Goal: Information Seeking & Learning: Learn about a topic

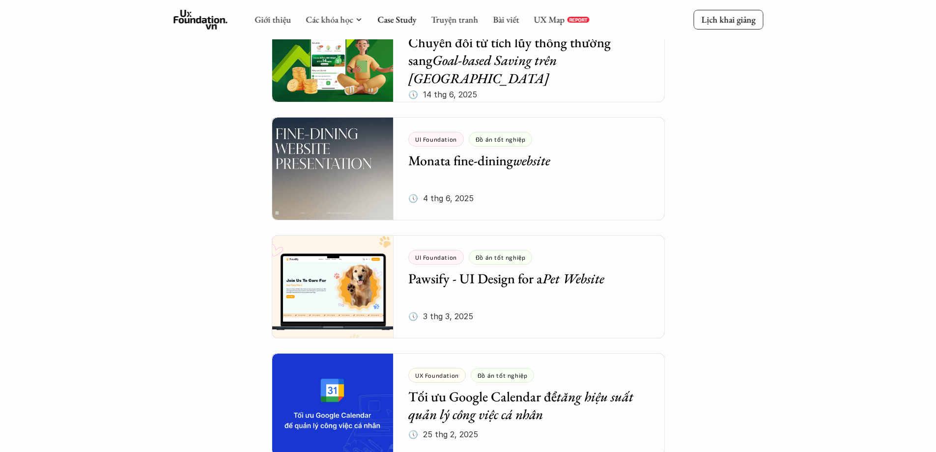
scroll to position [344, 0]
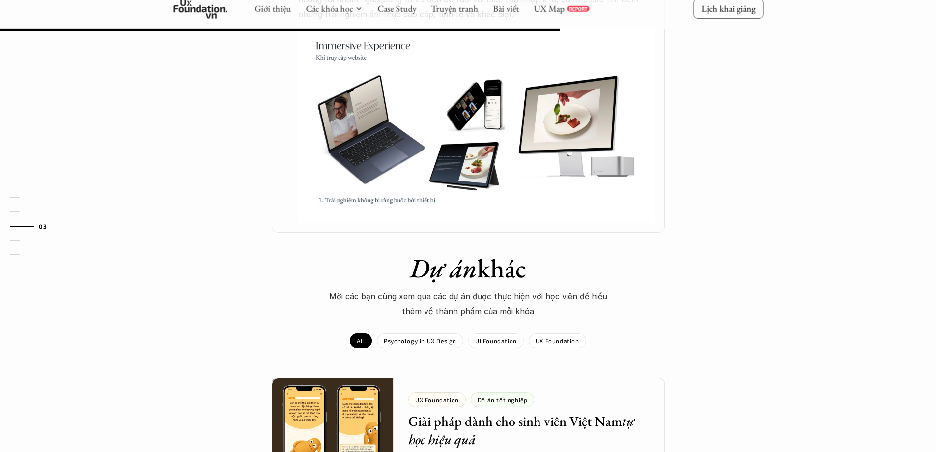
scroll to position [590, 0]
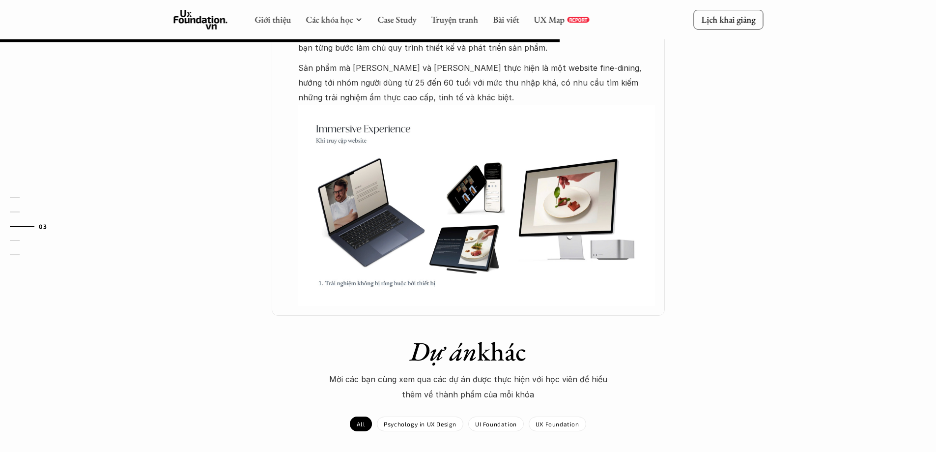
click at [408, 246] on img at bounding box center [476, 205] width 357 height 201
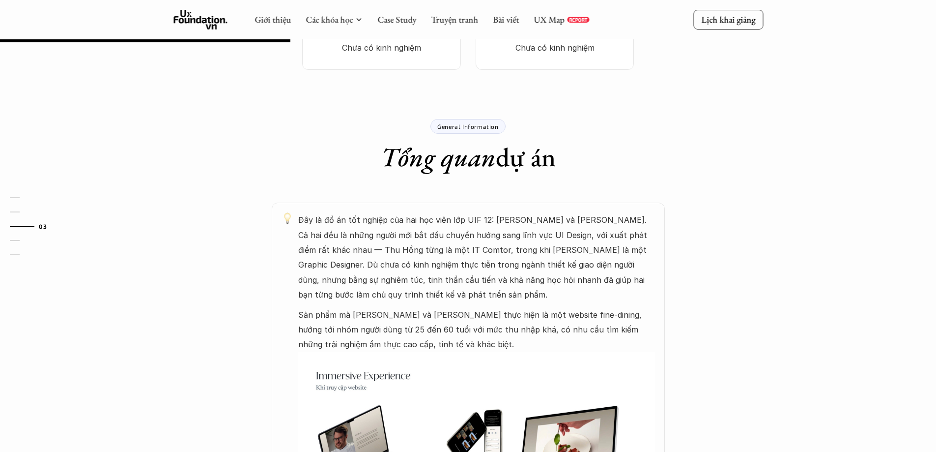
scroll to position [295, 0]
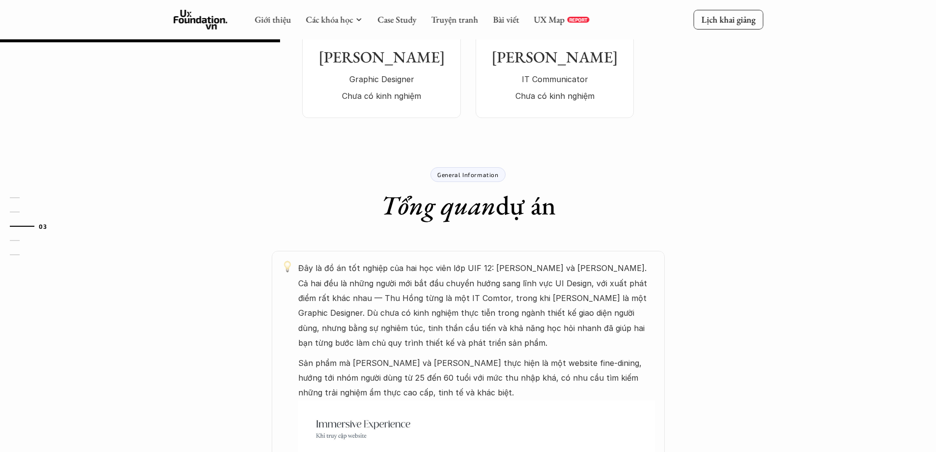
click at [472, 207] on em "Tổng quan" at bounding box center [438, 205] width 115 height 34
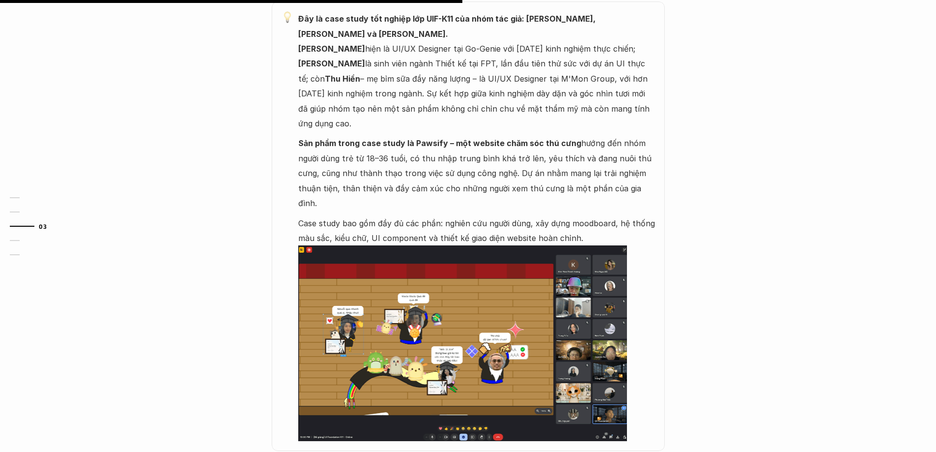
scroll to position [590, 0]
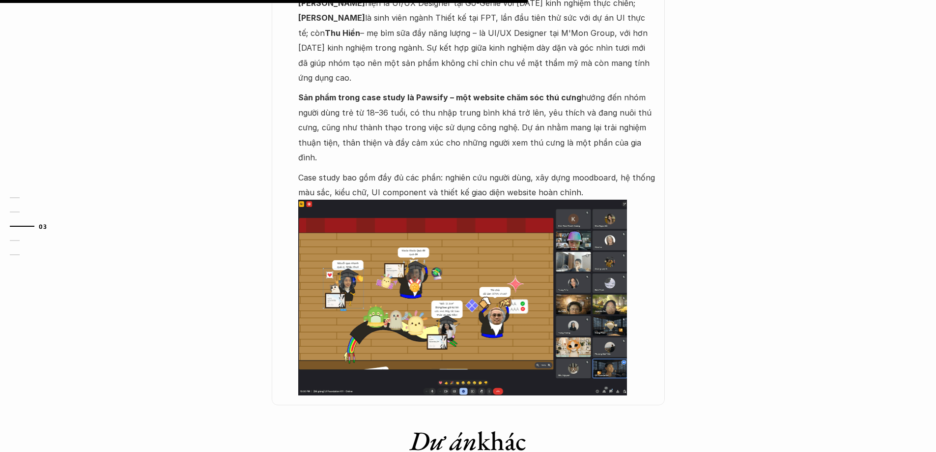
click at [561, 257] on img at bounding box center [462, 297] width 329 height 195
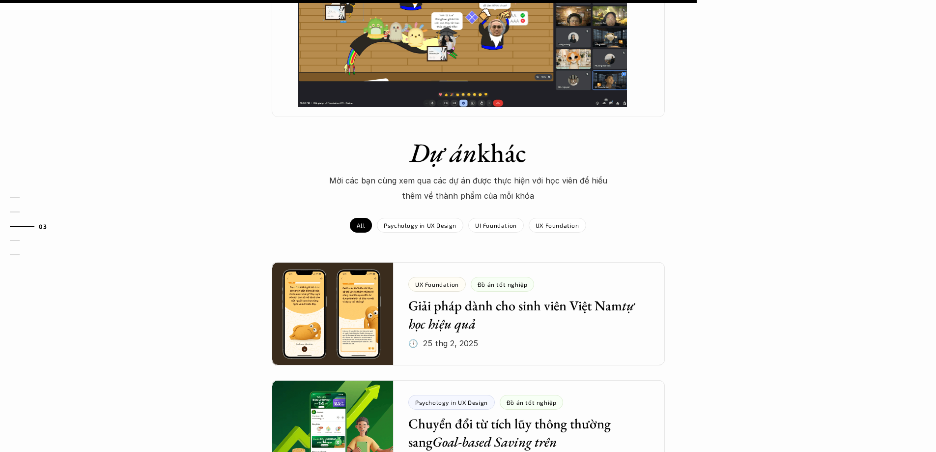
scroll to position [885, 0]
